Goal: Task Accomplishment & Management: Manage account settings

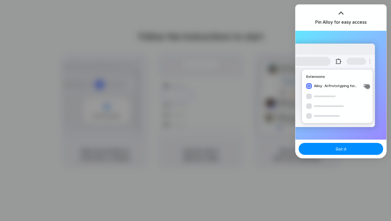
click at [325, 157] on div "Got it" at bounding box center [340, 148] width 91 height 18
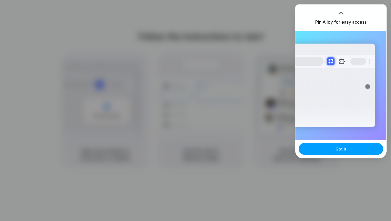
click at [322, 150] on button "Got it" at bounding box center [341, 149] width 84 height 12
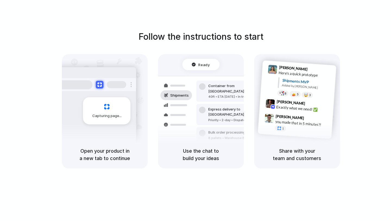
click at [312, 181] on div "Follow the instructions to start Capturing page Open your product in a new tab …" at bounding box center [201, 115] width 402 height 231
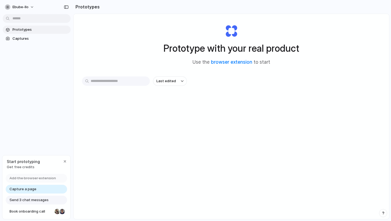
scroll to position [11, 0]
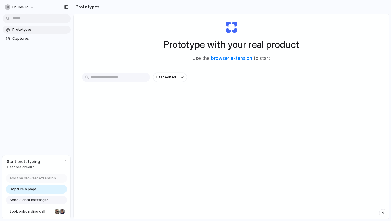
click at [20, 166] on span "Get free credits" at bounding box center [23, 166] width 33 height 5
click at [29, 8] on button "ebube-ilo" at bounding box center [20, 7] width 34 height 9
click at [21, 78] on div "Settings Invite members Change theme Sign out" at bounding box center [195, 110] width 391 height 221
click at [22, 209] on span "Book onboarding call" at bounding box center [31, 210] width 43 height 5
click at [24, 166] on span "Get free credits" at bounding box center [23, 166] width 33 height 5
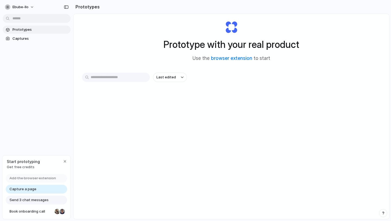
click at [12, 161] on span "Start prototyping" at bounding box center [23, 161] width 33 height 6
click at [64, 159] on div "button" at bounding box center [65, 161] width 4 height 4
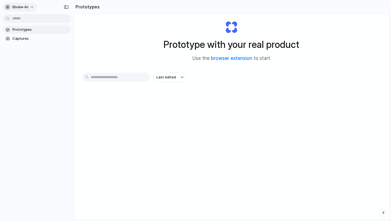
click at [9, 4] on button "ebube-ilo" at bounding box center [20, 7] width 34 height 9
click at [10, 19] on div "Settings" at bounding box center [16, 19] width 21 height 5
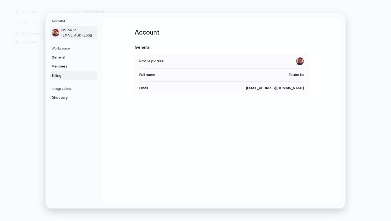
click at [65, 74] on span "Billing" at bounding box center [69, 75] width 35 height 5
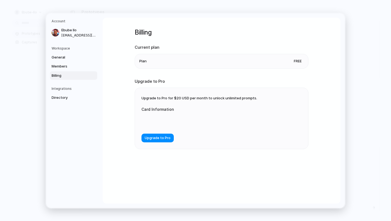
click at [227, 59] on li "Plan Free" at bounding box center [221, 61] width 165 height 14
